Goal: Task Accomplishment & Management: Use online tool/utility

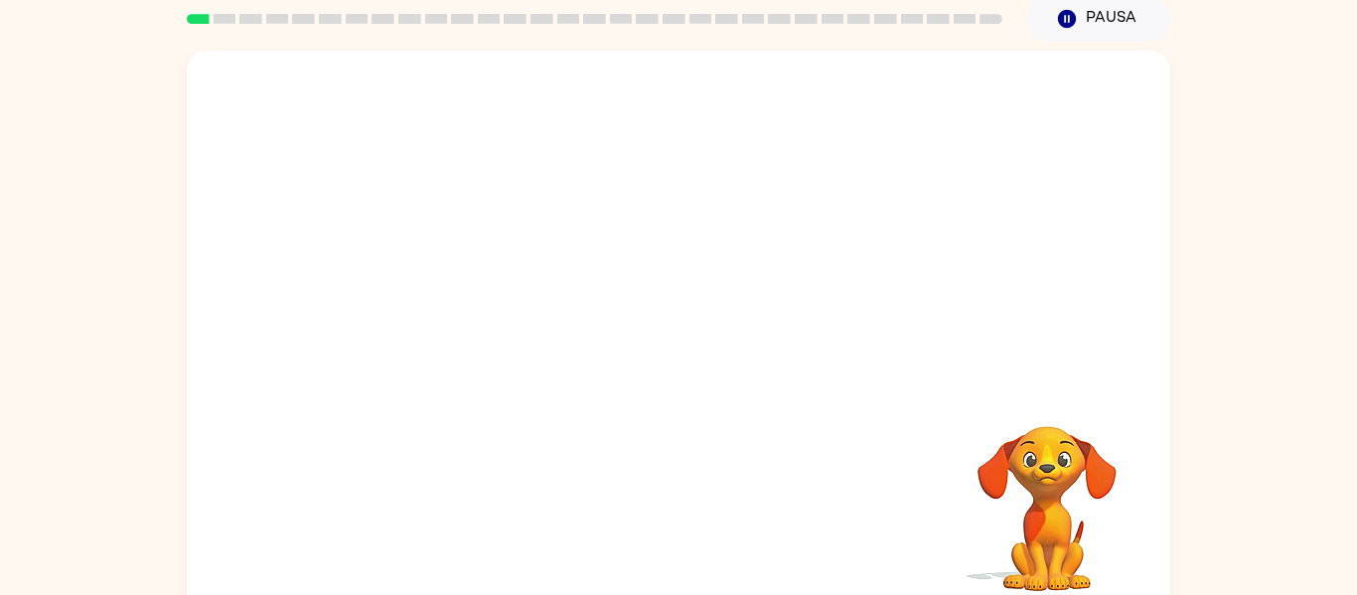
scroll to position [103, 0]
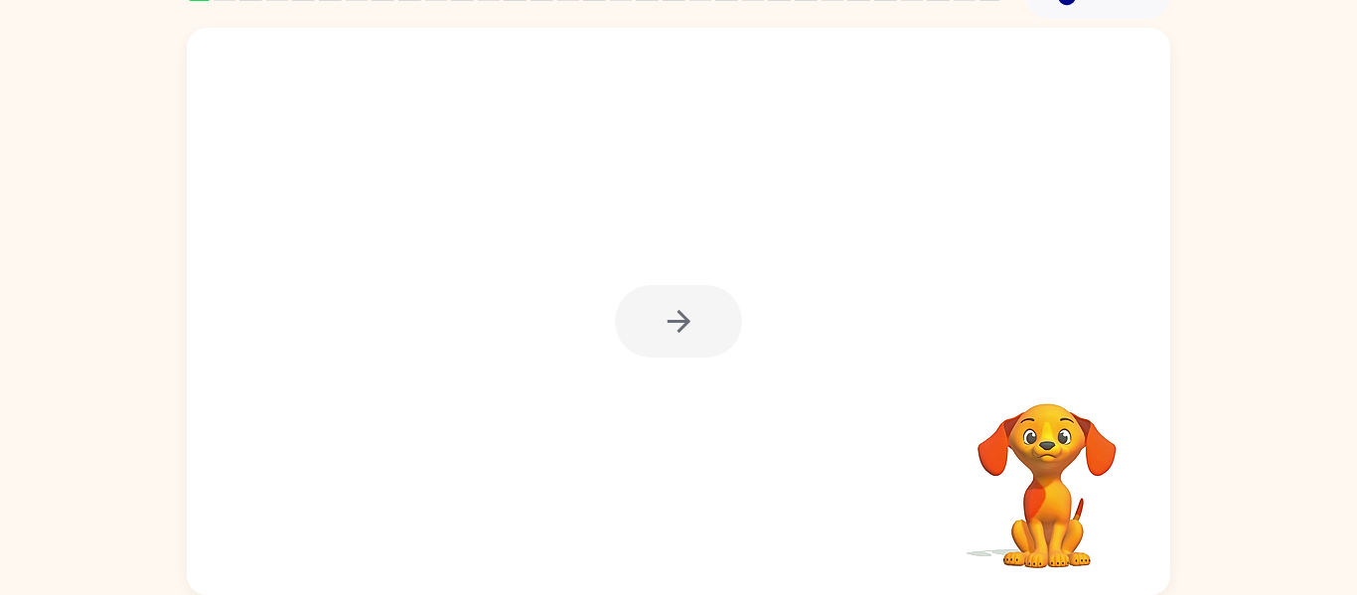
click at [703, 325] on div at bounding box center [678, 321] width 127 height 73
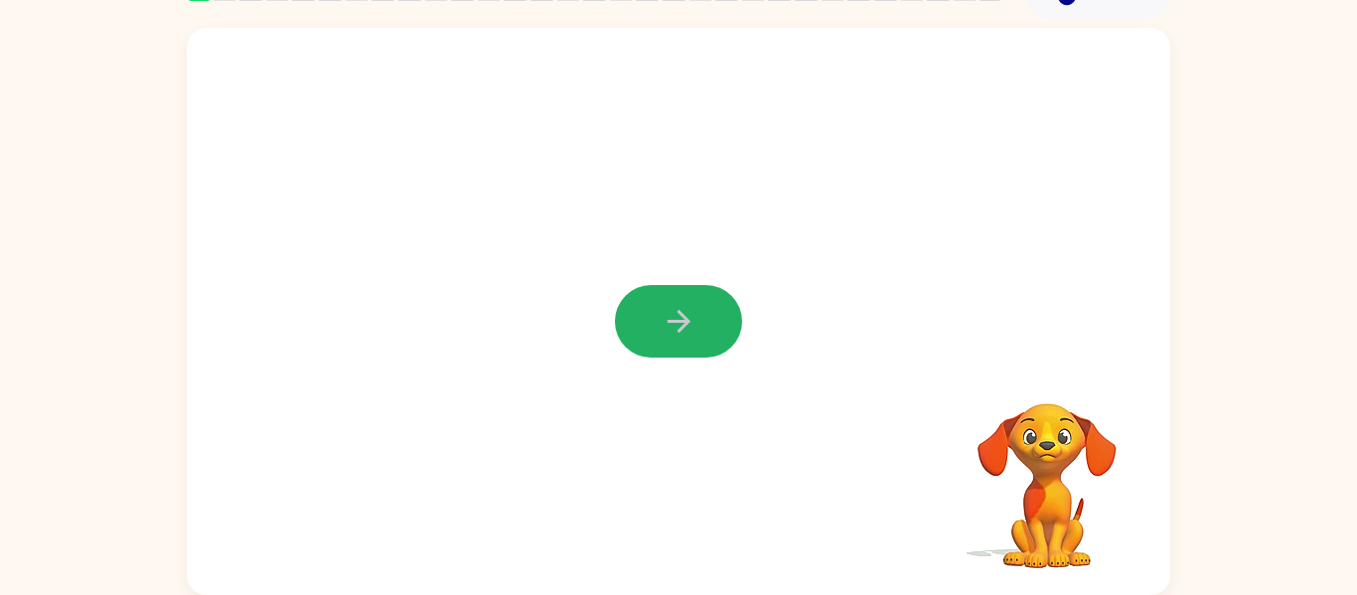
click at [703, 325] on button "button" at bounding box center [678, 321] width 127 height 73
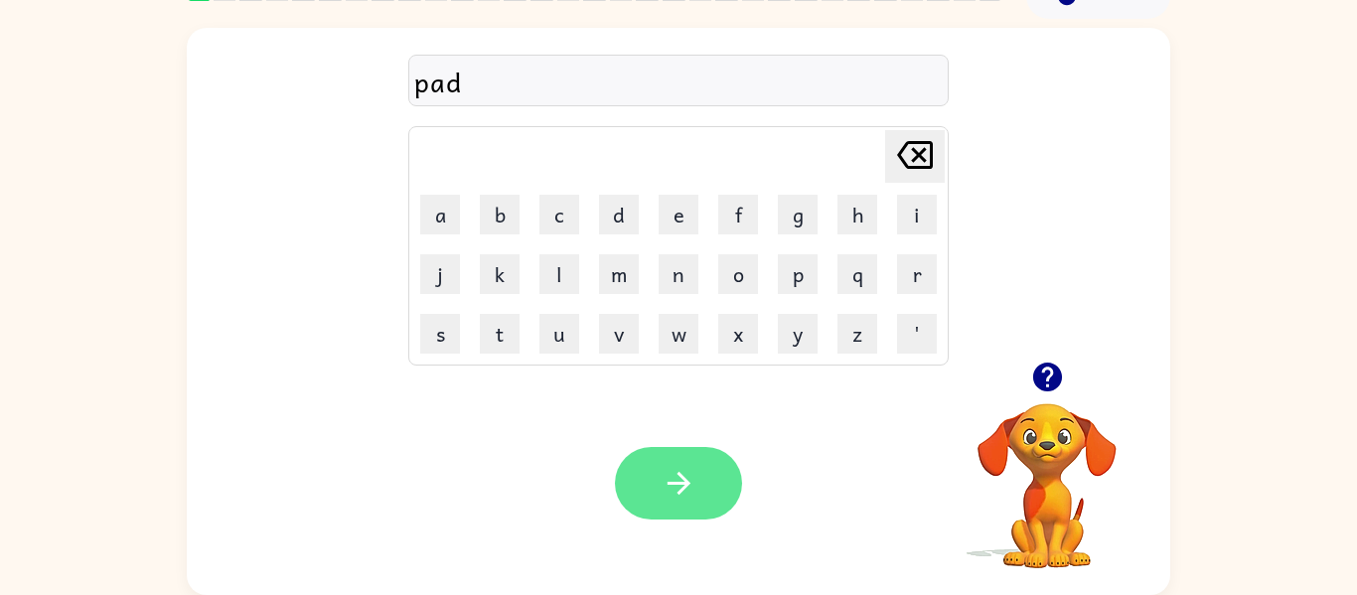
click at [678, 491] on icon "button" at bounding box center [678, 483] width 23 height 23
click at [705, 449] on button "button" at bounding box center [678, 483] width 127 height 73
click at [670, 471] on icon "button" at bounding box center [679, 483] width 35 height 35
click at [687, 487] on icon "button" at bounding box center [679, 483] width 35 height 35
click at [673, 493] on icon "button" at bounding box center [679, 483] width 35 height 35
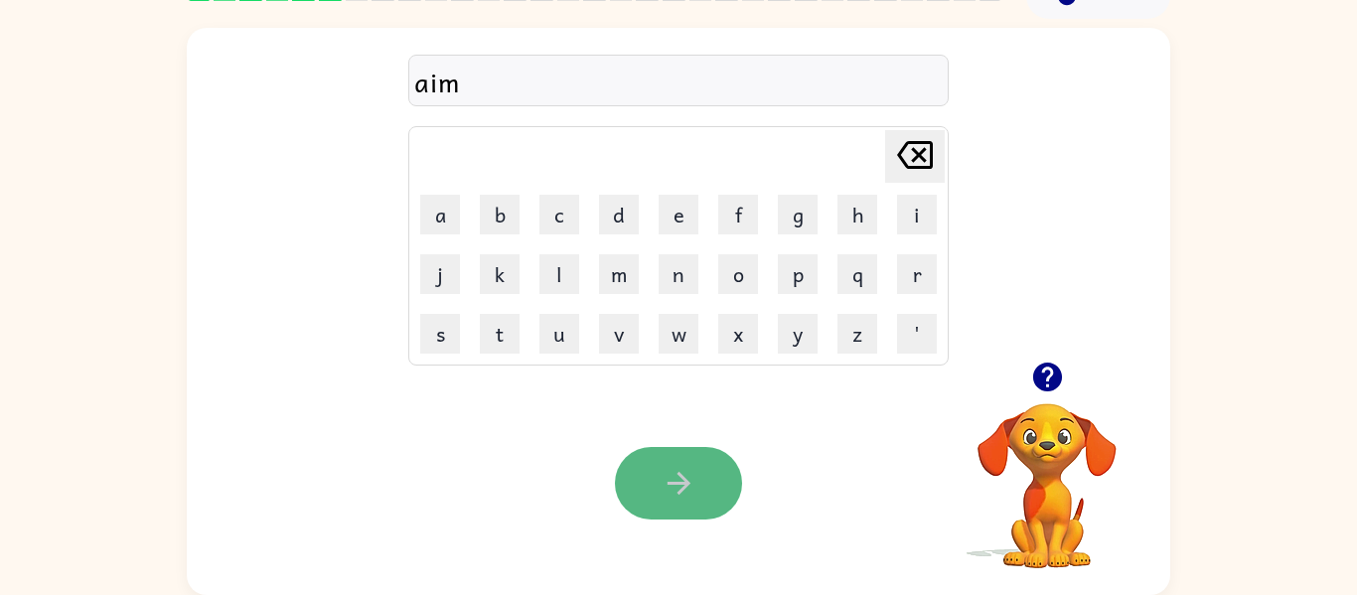
click at [672, 472] on icon "button" at bounding box center [679, 483] width 35 height 35
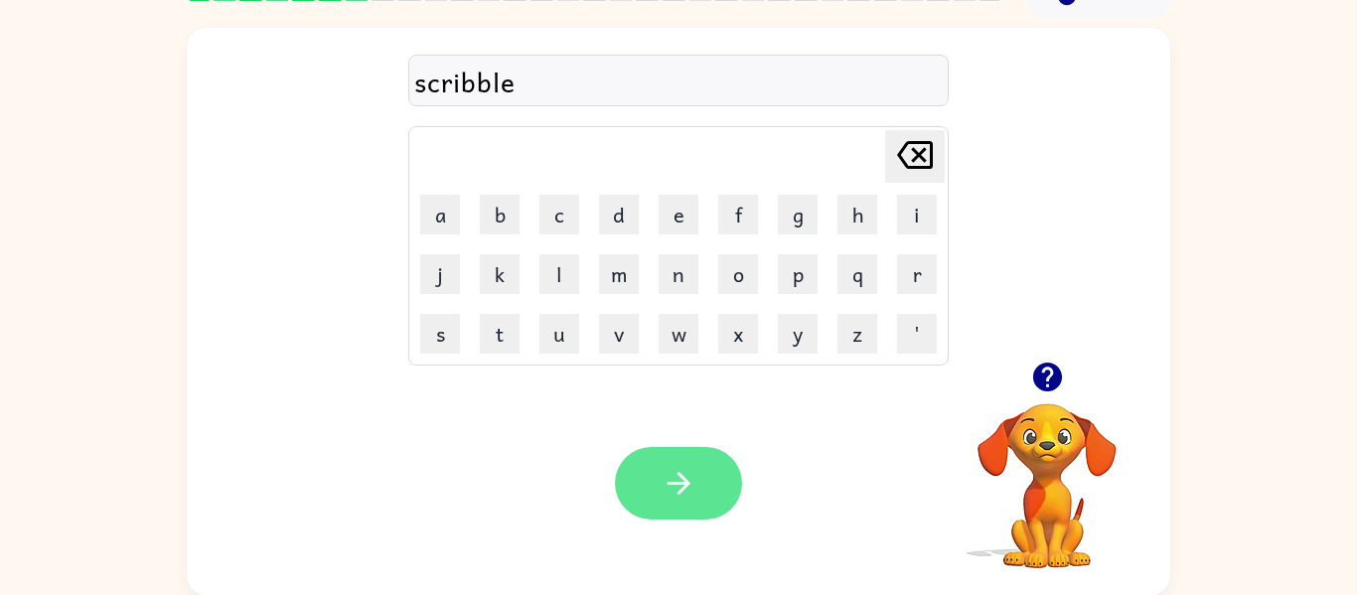
click at [710, 474] on button "button" at bounding box center [678, 483] width 127 height 73
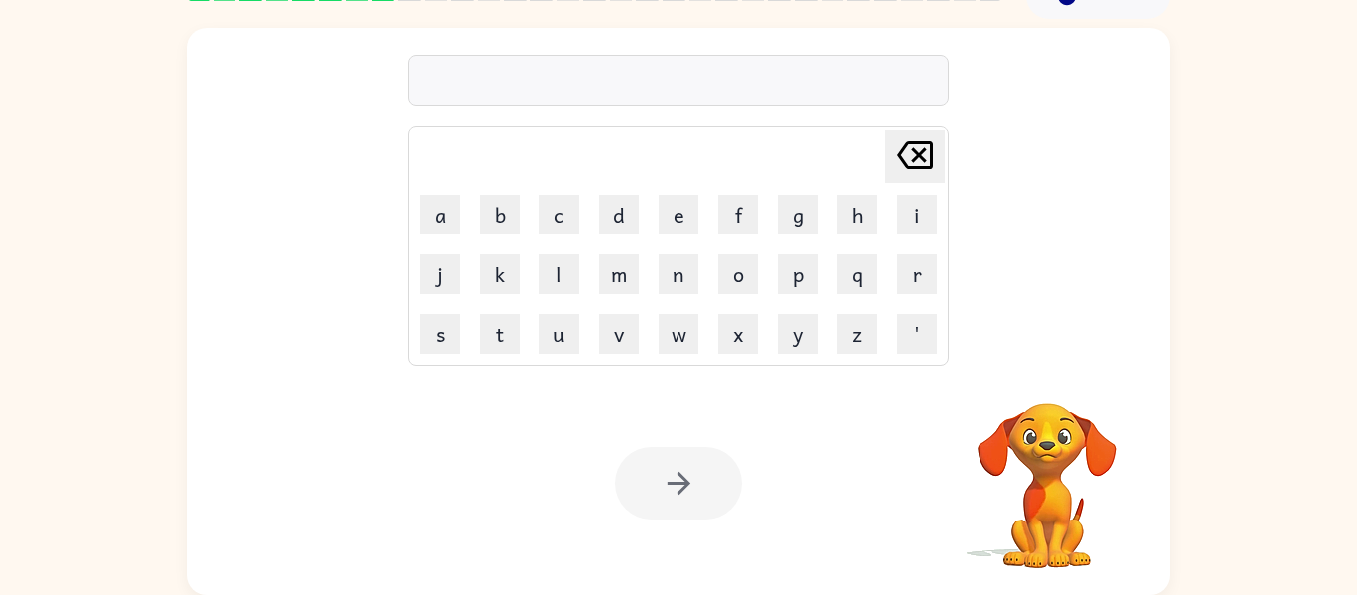
click at [710, 474] on div at bounding box center [678, 483] width 127 height 73
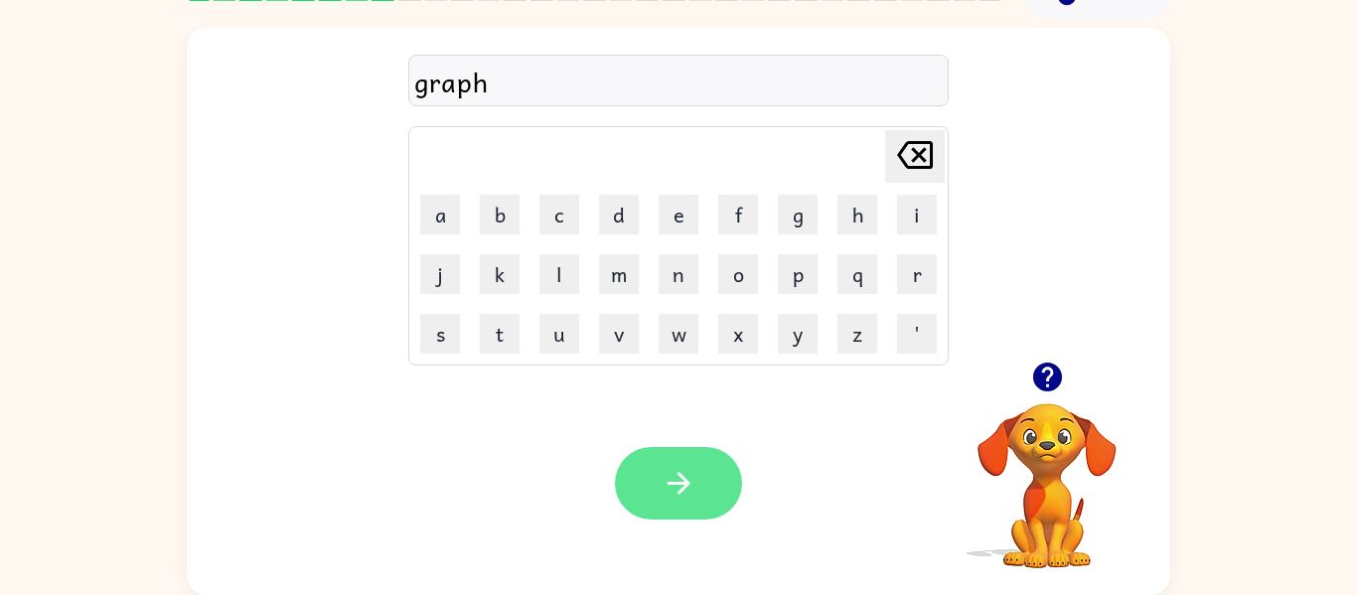
click at [659, 479] on button "button" at bounding box center [678, 483] width 127 height 73
click at [667, 471] on icon "button" at bounding box center [679, 483] width 35 height 35
click at [660, 500] on button "button" at bounding box center [678, 483] width 127 height 73
click at [647, 507] on button "button" at bounding box center [678, 483] width 127 height 73
click at [680, 461] on button "button" at bounding box center [678, 483] width 127 height 73
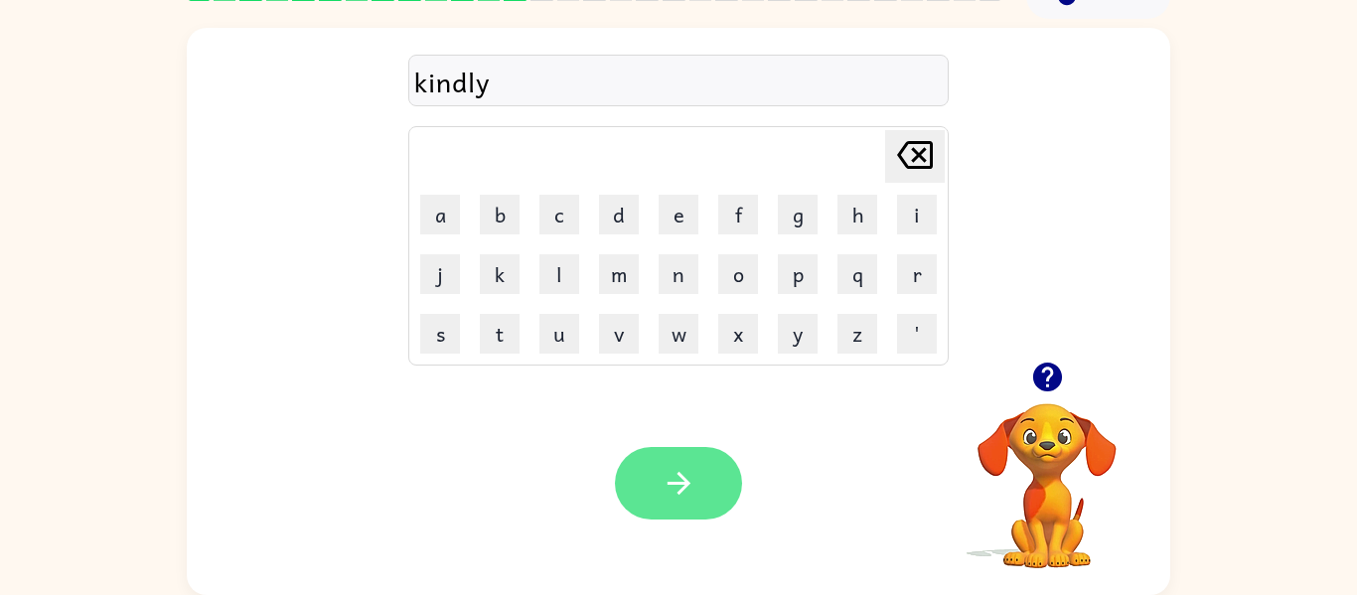
click at [682, 481] on icon "button" at bounding box center [679, 483] width 35 height 35
click at [692, 483] on icon "button" at bounding box center [679, 483] width 35 height 35
click at [662, 498] on icon "button" at bounding box center [679, 483] width 35 height 35
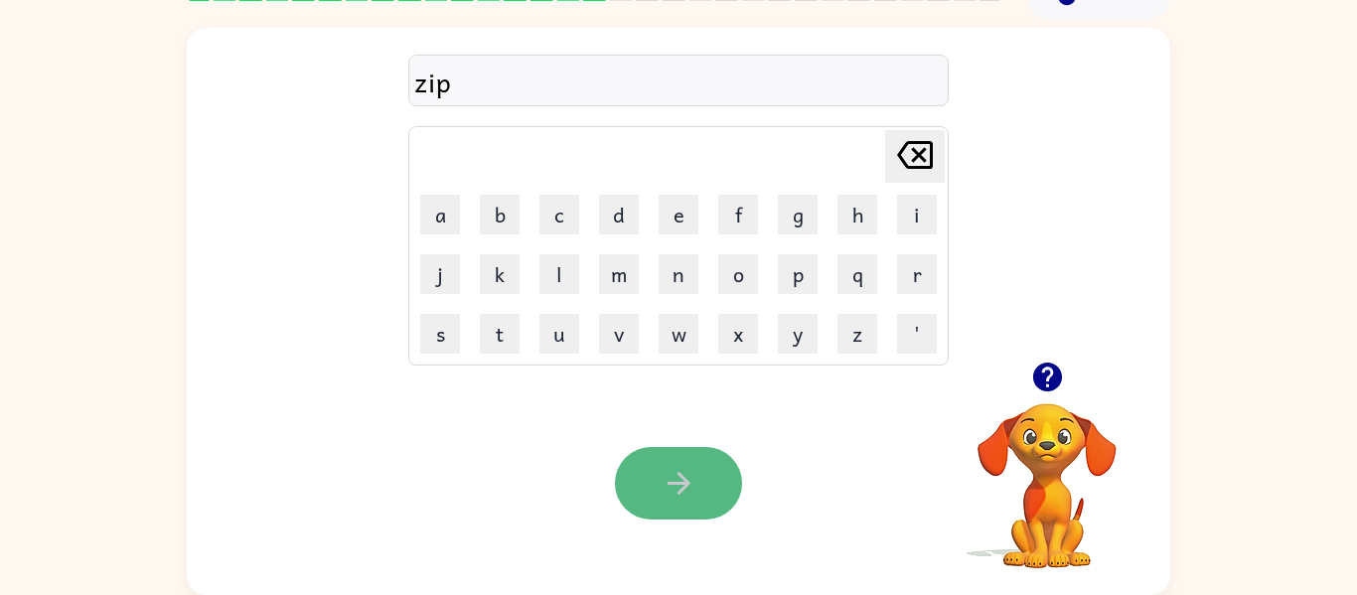
click at [677, 481] on icon "button" at bounding box center [679, 483] width 35 height 35
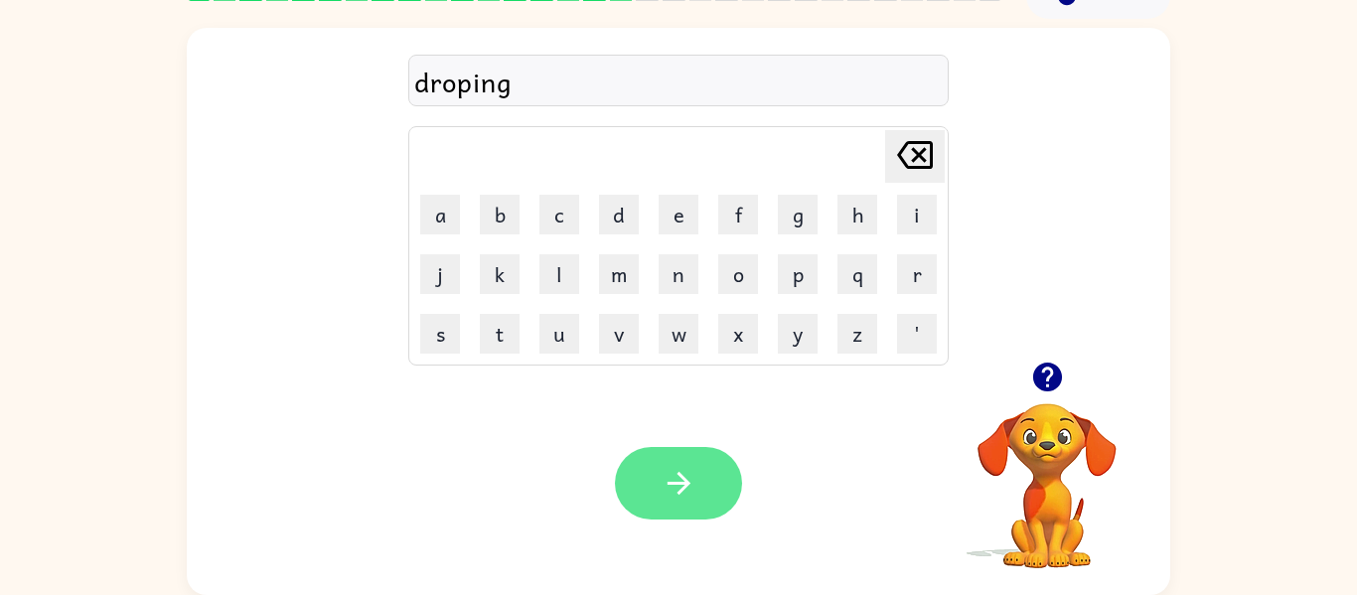
click at [707, 477] on button "button" at bounding box center [678, 483] width 127 height 73
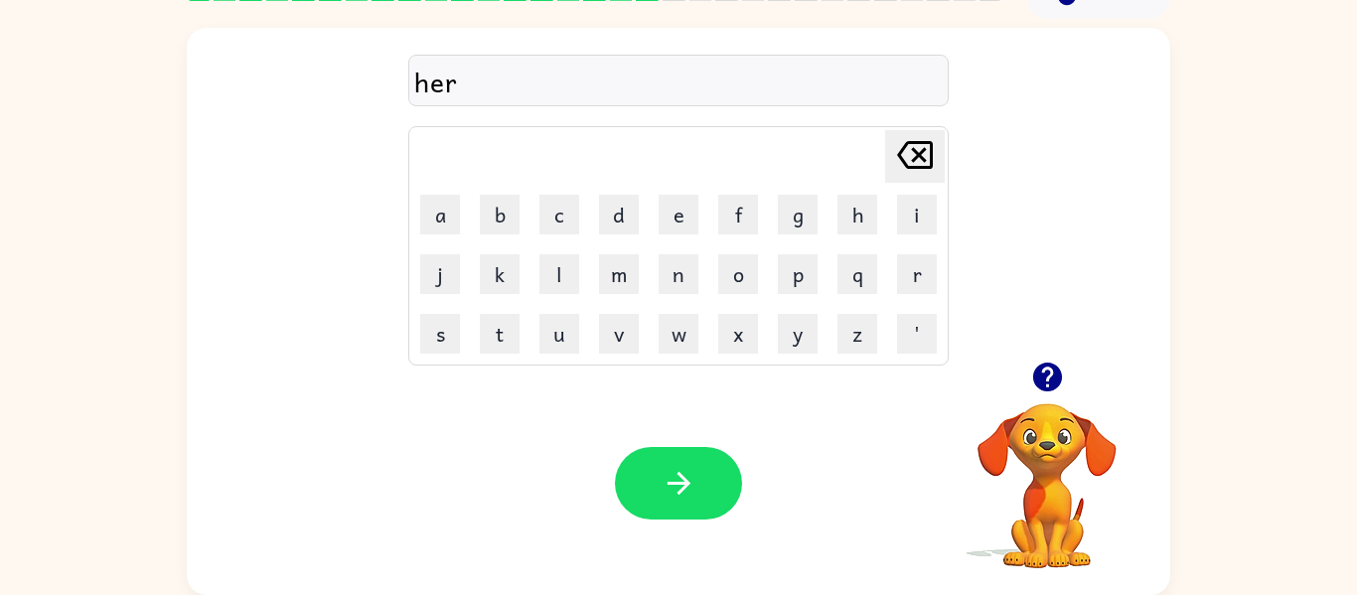
click at [738, 512] on div at bounding box center [678, 483] width 127 height 73
click at [699, 489] on button "button" at bounding box center [678, 483] width 127 height 73
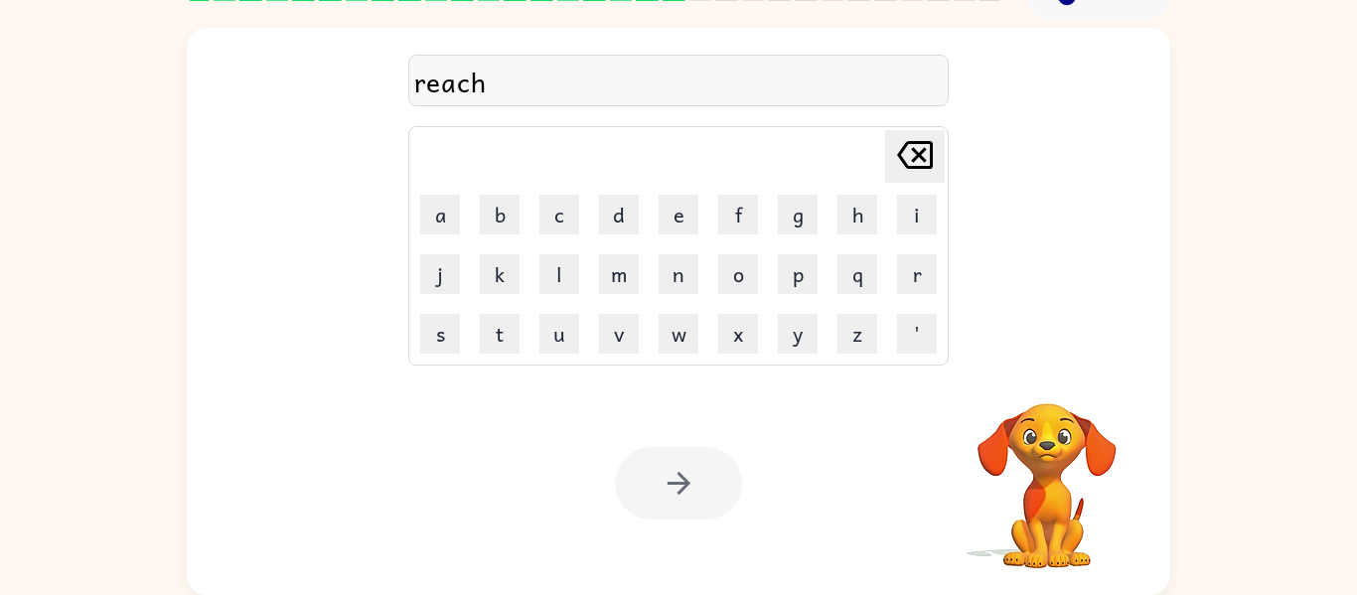
click at [703, 471] on button "button" at bounding box center [678, 483] width 127 height 73
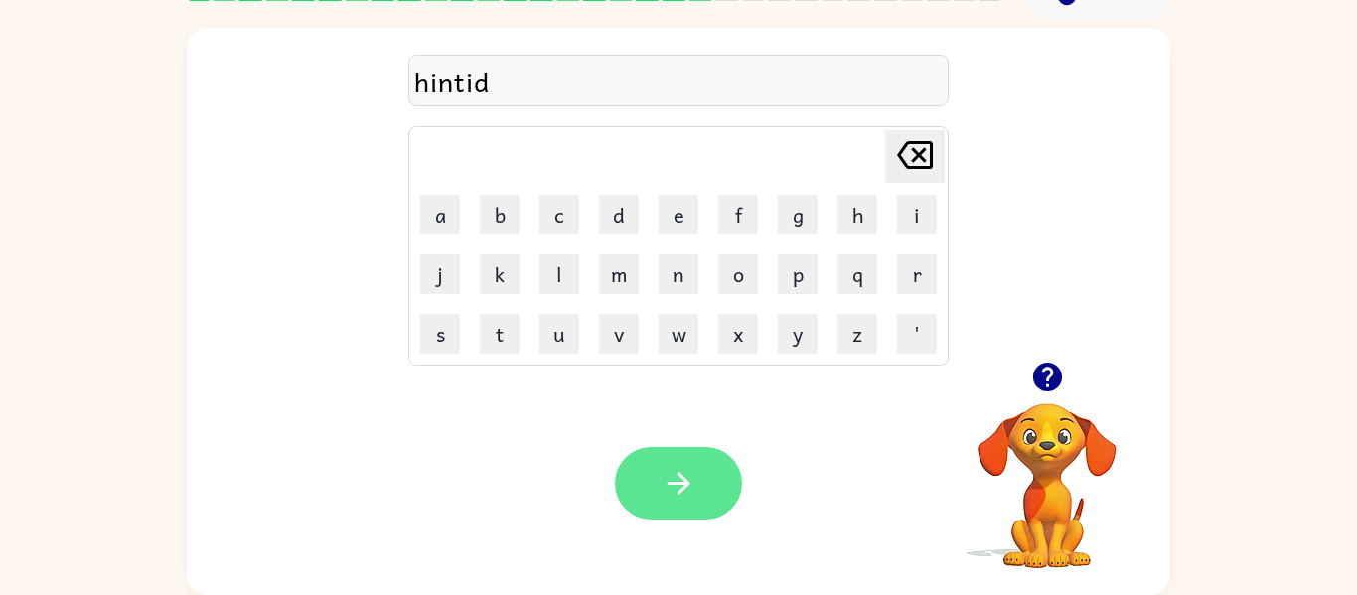
click at [704, 465] on button "button" at bounding box center [678, 483] width 127 height 73
click at [685, 476] on icon "button" at bounding box center [679, 483] width 35 height 35
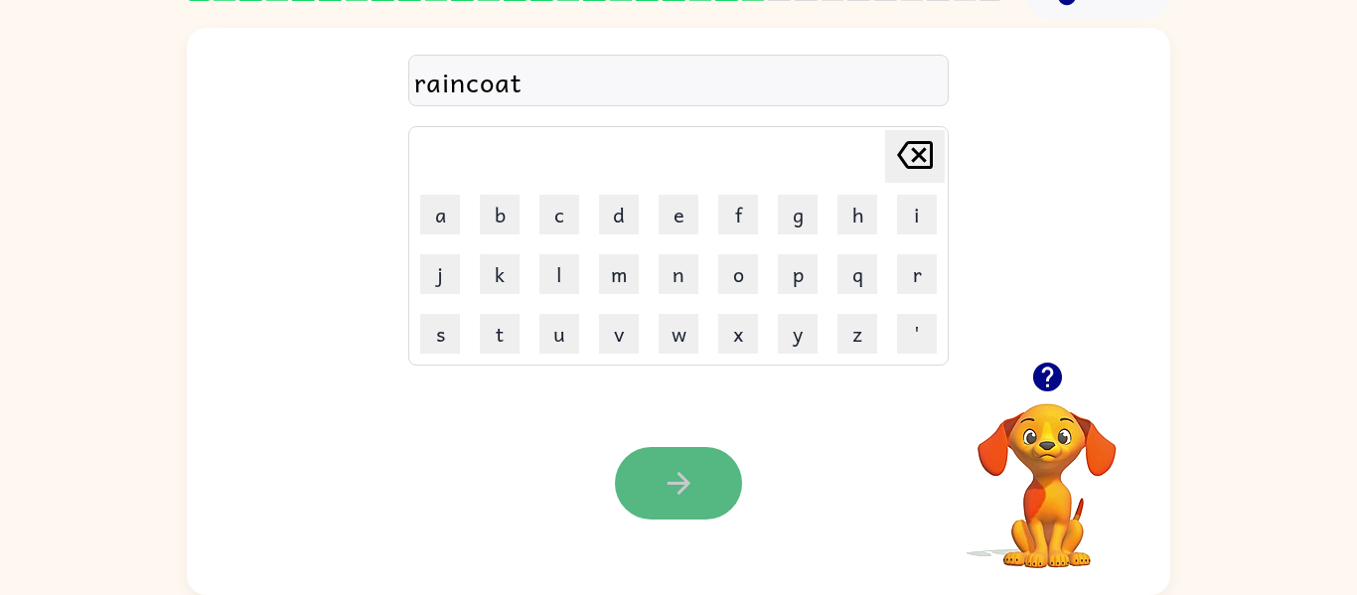
click at [644, 502] on button "button" at bounding box center [678, 483] width 127 height 73
click at [667, 495] on icon "button" at bounding box center [679, 483] width 35 height 35
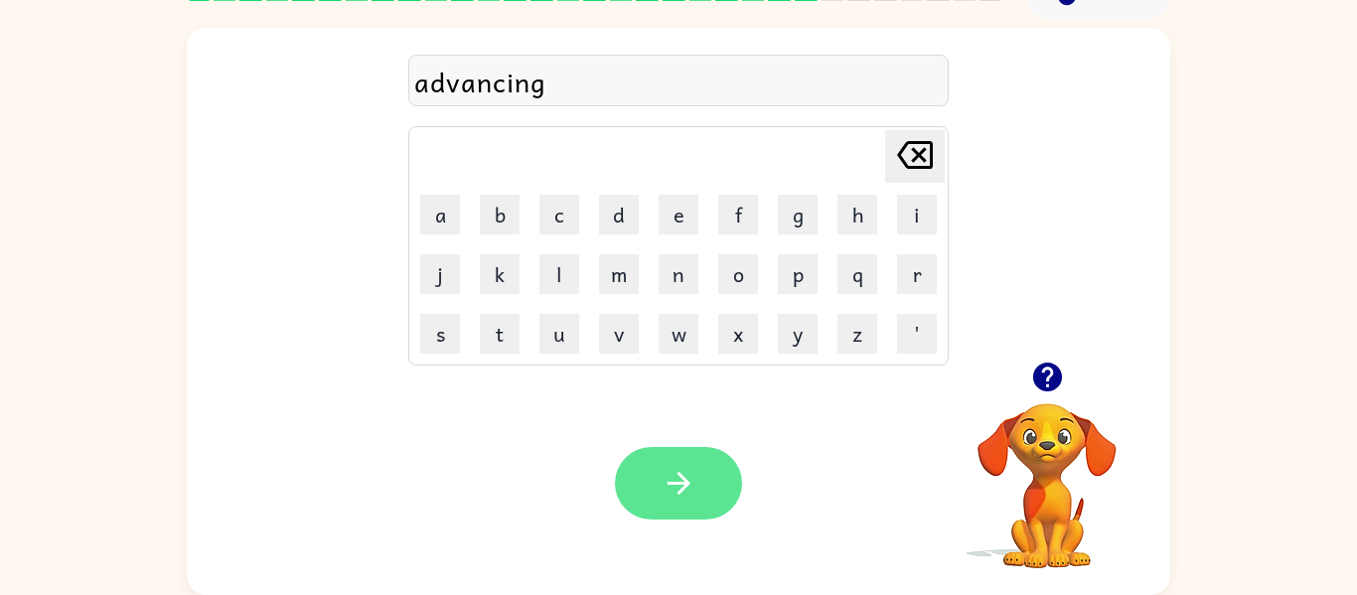
click at [668, 474] on icon "button" at bounding box center [679, 483] width 35 height 35
click at [674, 470] on icon "button" at bounding box center [679, 483] width 35 height 35
click at [699, 513] on button "button" at bounding box center [678, 483] width 127 height 73
click at [734, 468] on button "button" at bounding box center [678, 483] width 127 height 73
click at [699, 486] on button "button" at bounding box center [678, 483] width 127 height 73
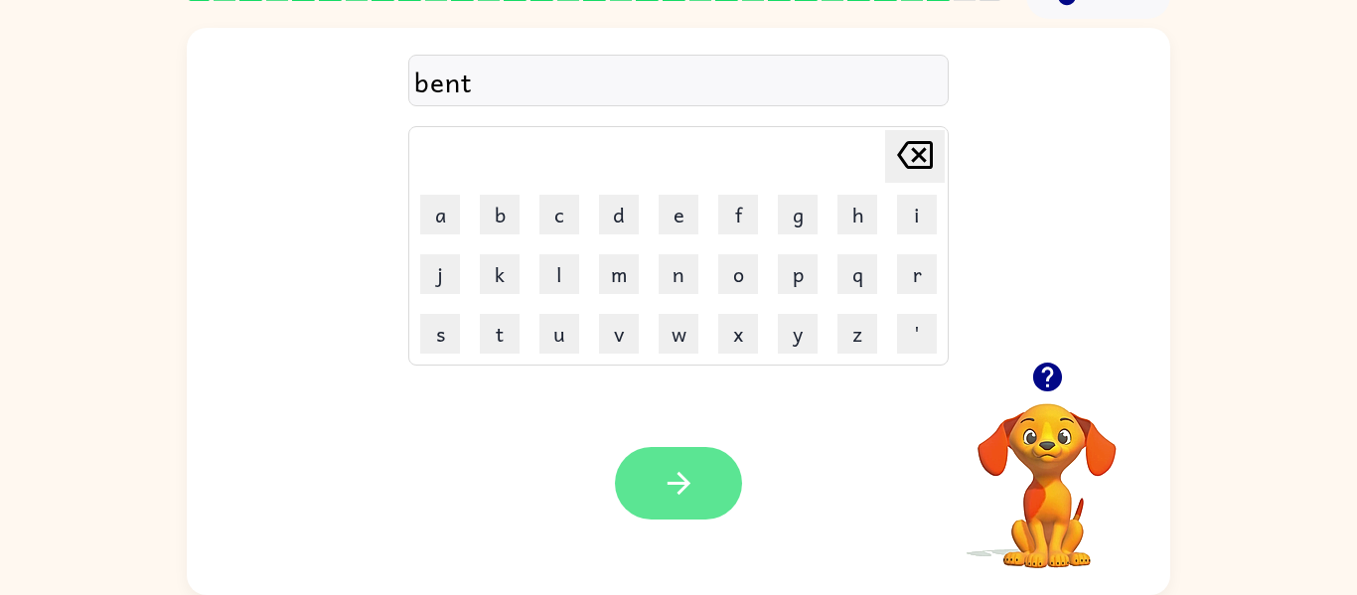
click at [676, 486] on icon "button" at bounding box center [679, 483] width 35 height 35
click at [725, 489] on button "button" at bounding box center [678, 483] width 127 height 73
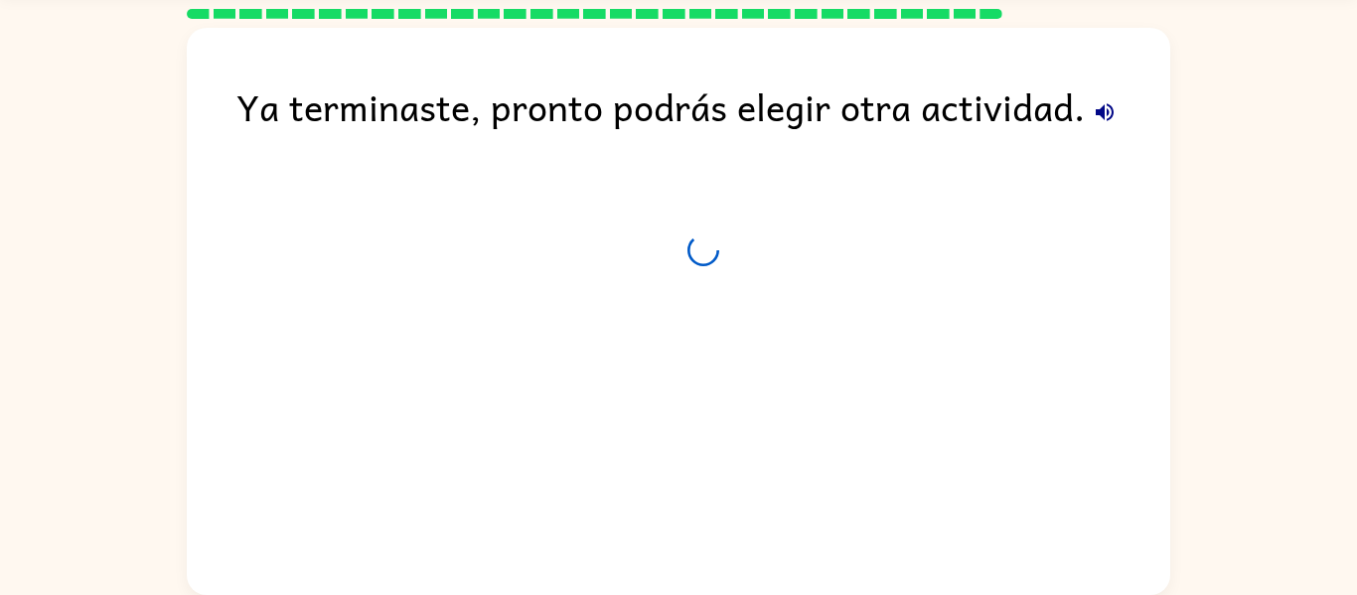
scroll to position [68, 0]
